Goal: Information Seeking & Learning: Learn about a topic

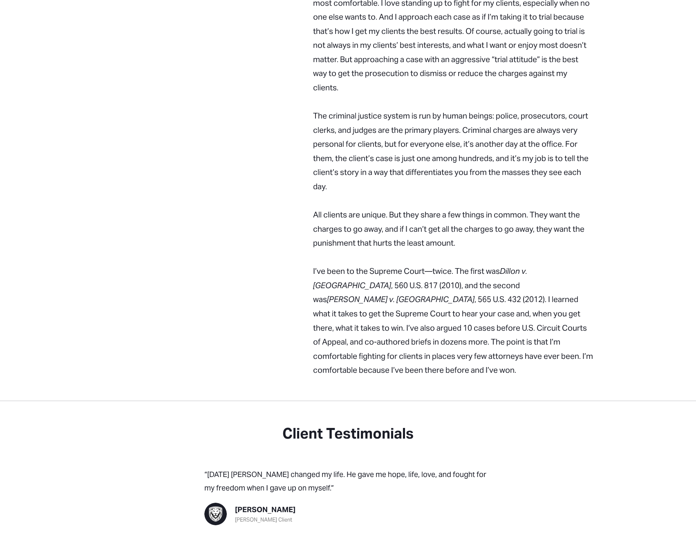
scroll to position [940, 0]
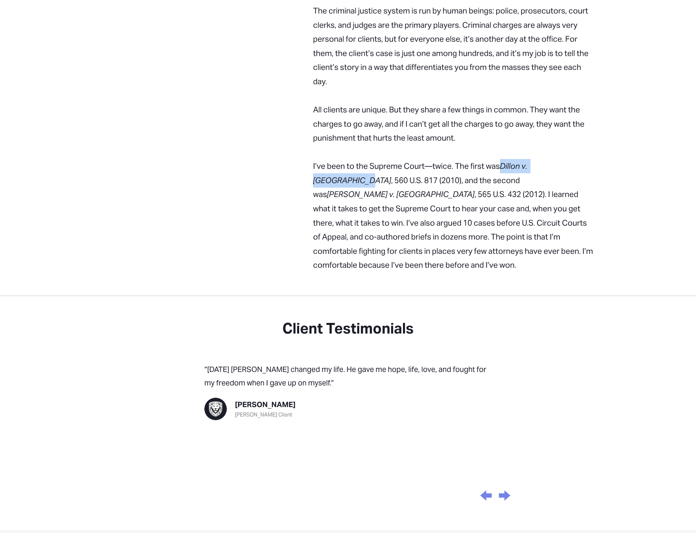
drag, startPoint x: 502, startPoint y: 123, endPoint x: 572, endPoint y: 121, distance: 69.9
click at [529, 161] on em "Dillon v. United States" at bounding box center [421, 173] width 216 height 24
copy em "Dillon v. United States"
drag, startPoint x: 459, startPoint y: 140, endPoint x: 549, endPoint y: 140, distance: 89.9
click at [474, 189] on em "Reynolds v. United States" at bounding box center [401, 194] width 148 height 10
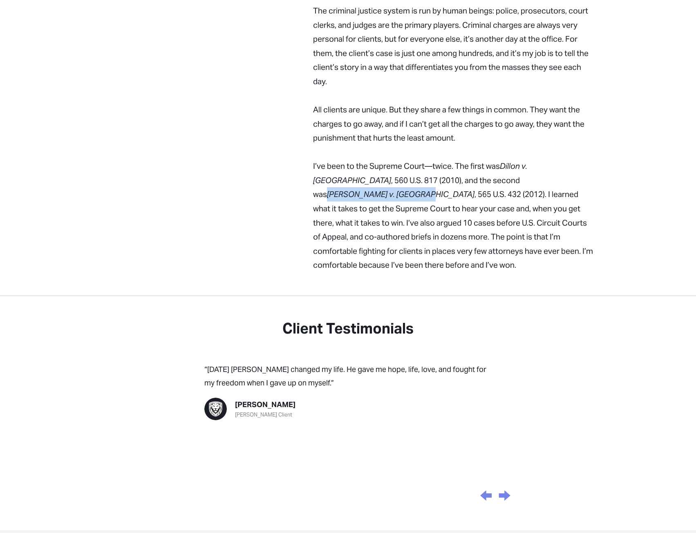
copy em "Reynolds v. United States"
click at [474, 189] on em "Reynolds v. United States" at bounding box center [401, 194] width 148 height 10
click at [457, 159] on p "I’ve been to the Supreme Court—twice. The first was Dillon v. United States , 5…" at bounding box center [453, 215] width 280 height 113
drag, startPoint x: 457, startPoint y: 138, endPoint x: 350, endPoint y: 154, distance: 108.2
click at [350, 159] on p "I’ve been to the Supreme Court—twice. The first was Dillon v. United States , 5…" at bounding box center [453, 215] width 280 height 113
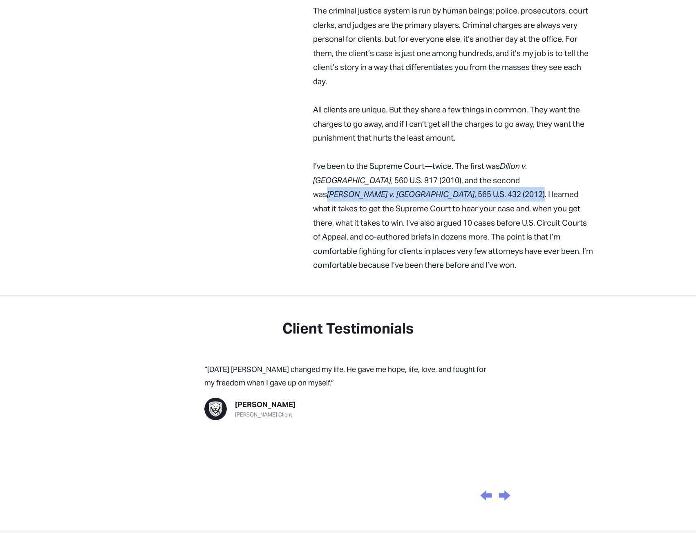
copy p "Reynolds v. United States , 565 U.S. 432 (2012)"
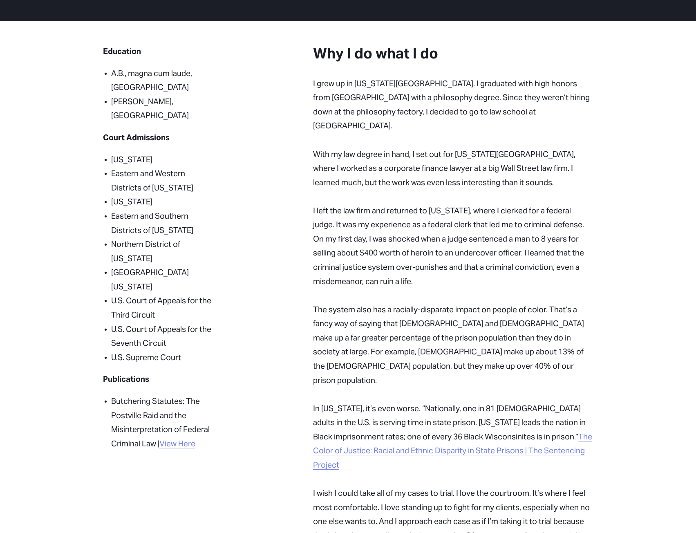
scroll to position [409, 0]
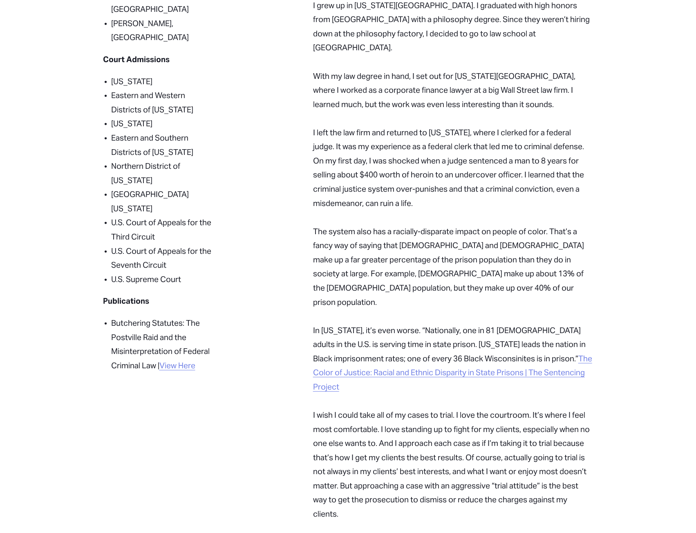
click at [186, 360] on link "View Here" at bounding box center [177, 365] width 36 height 10
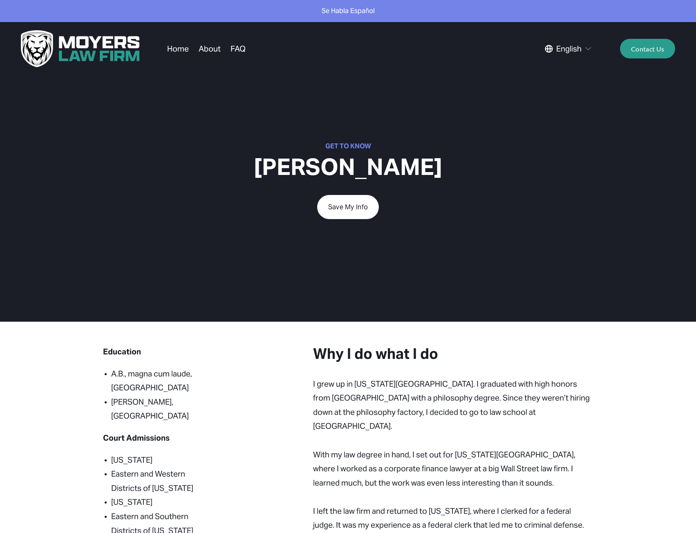
scroll to position [0, 0]
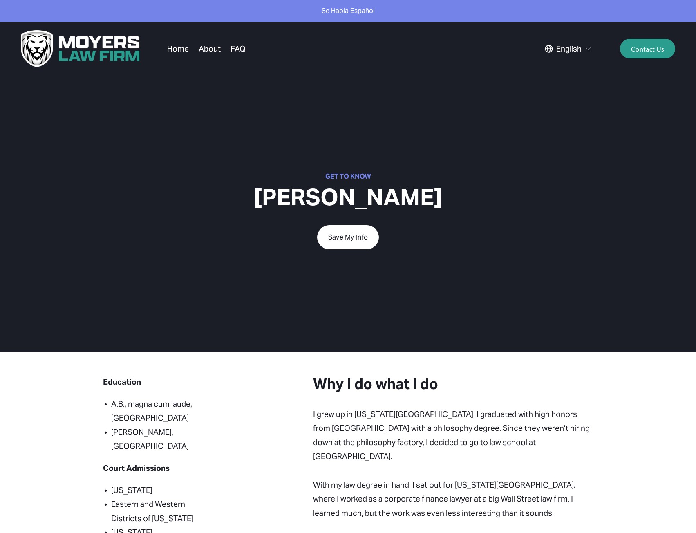
click at [217, 52] on link "About" at bounding box center [210, 49] width 22 height 16
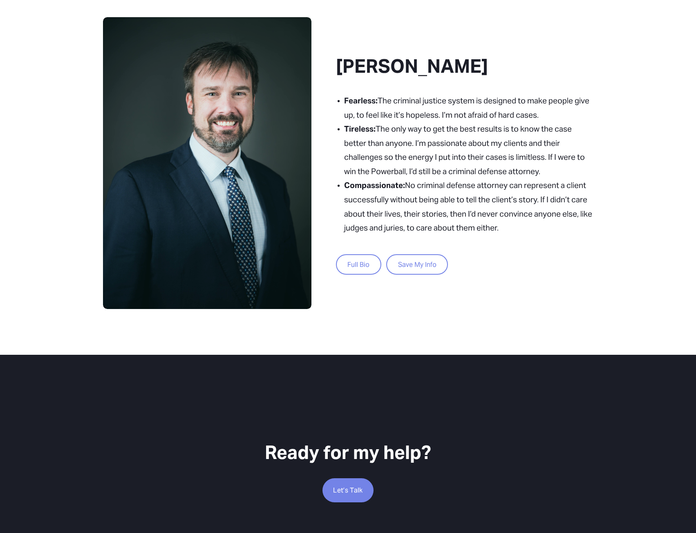
scroll to position [658, 0]
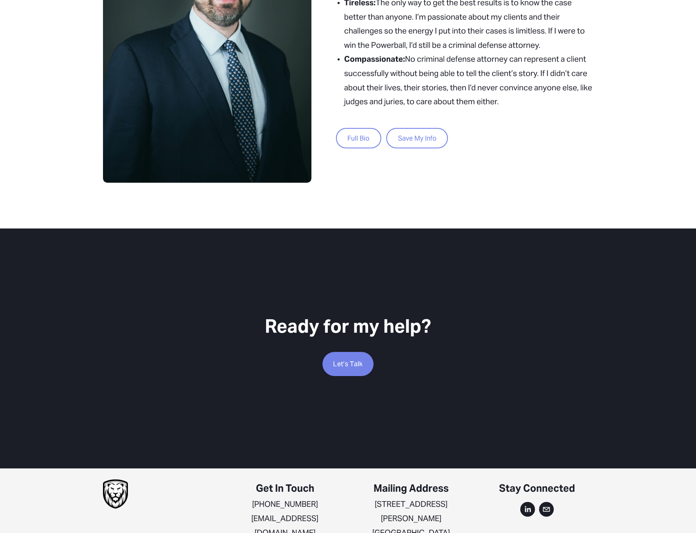
click at [350, 139] on link "Full Bio" at bounding box center [358, 138] width 45 height 21
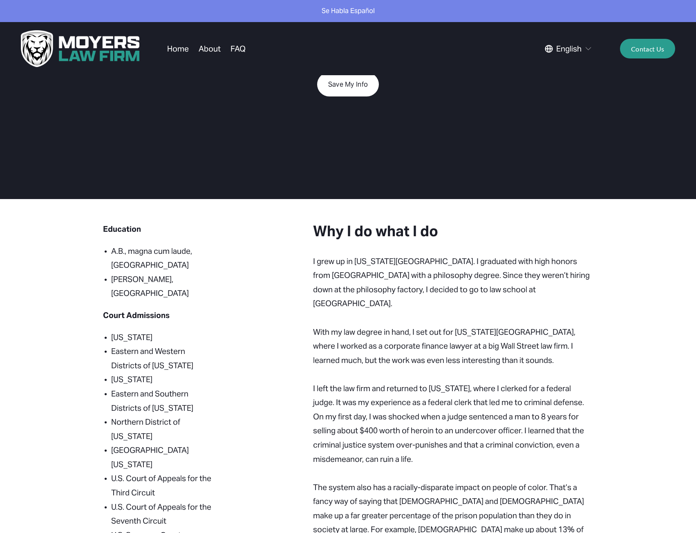
scroll to position [87, 0]
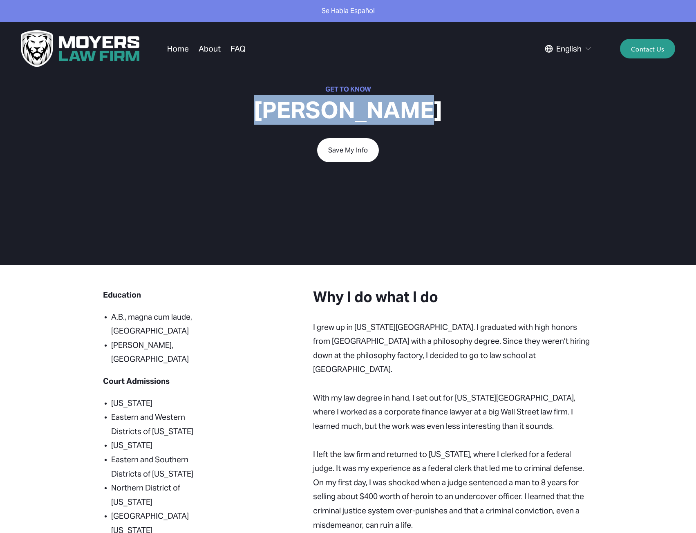
drag, startPoint x: 438, startPoint y: 120, endPoint x: 277, endPoint y: 123, distance: 161.4
click at [277, 123] on h1 "[PERSON_NAME]" at bounding box center [348, 110] width 368 height 29
copy h1 "Peter Moyers"
